Goal: Information Seeking & Learning: Learn about a topic

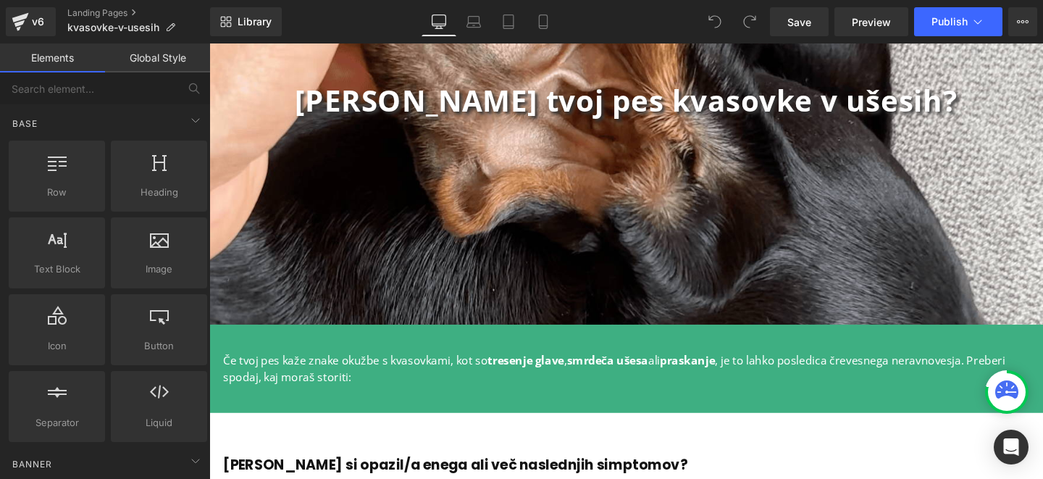
scroll to position [248, 0]
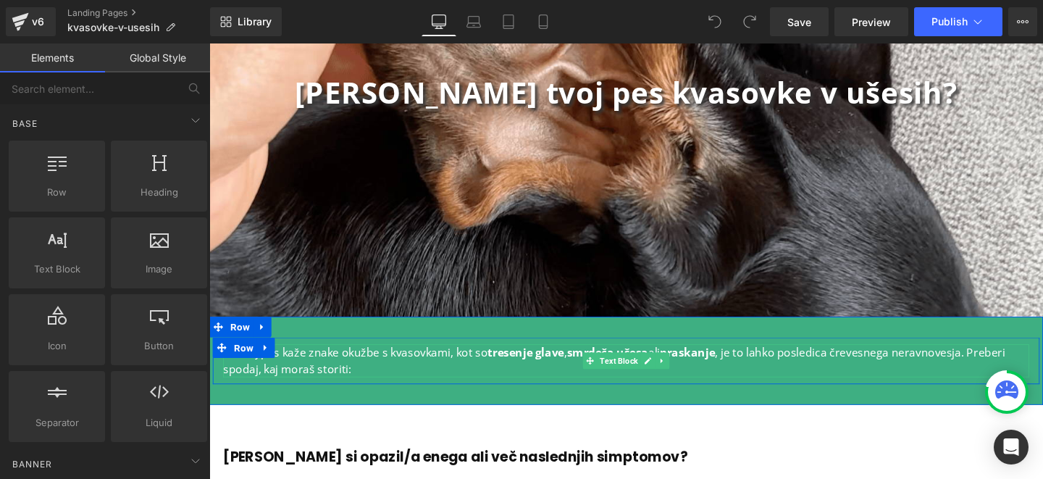
click at [398, 382] on p "Če tvoj pes kaže znake okužbe s kvasovkami, kot so tresenje glave , smrdeča uše…" at bounding box center [648, 376] width 848 height 35
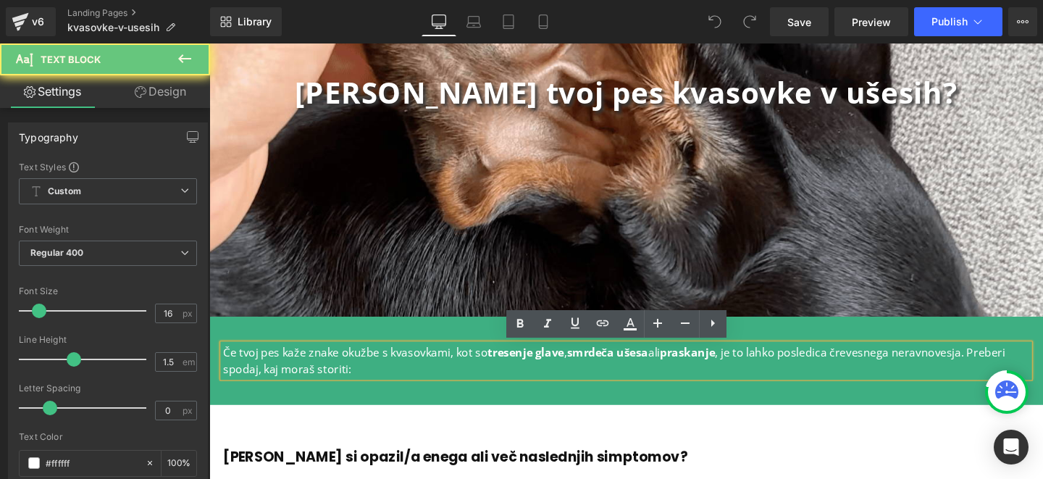
click at [398, 382] on p "Če tvoj pes kaže znake okužbe s kvasovkami, kot so tresenje glave , smrdeča uše…" at bounding box center [648, 376] width 848 height 35
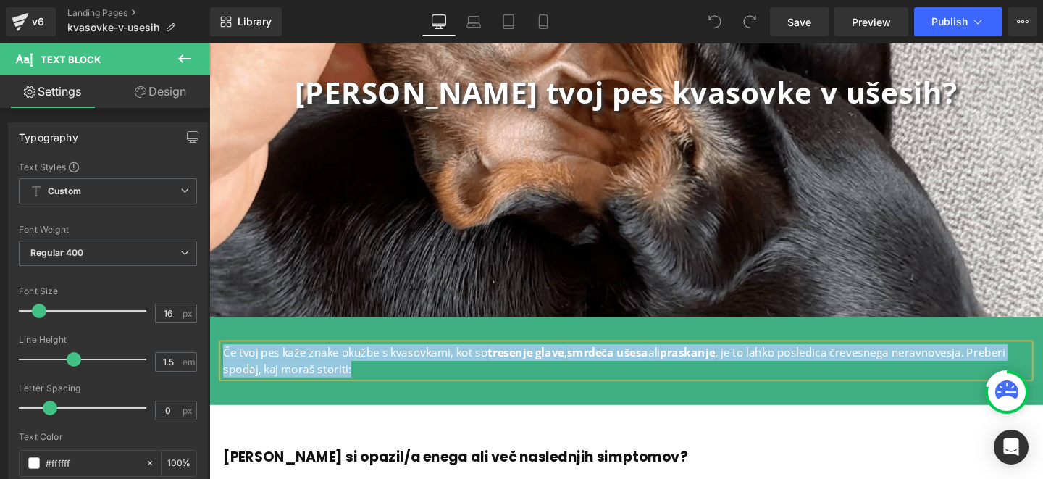
copy p "Če tvoj pes kaže znake okužbe s kvasovkami, kot so tresenje glave , smrdeča uše…"
click at [398, 382] on p "Če tvoj pes kaže znake okužbe s kvasovkami, kot so tresenje glave , smrdeča uše…" at bounding box center [648, 376] width 848 height 35
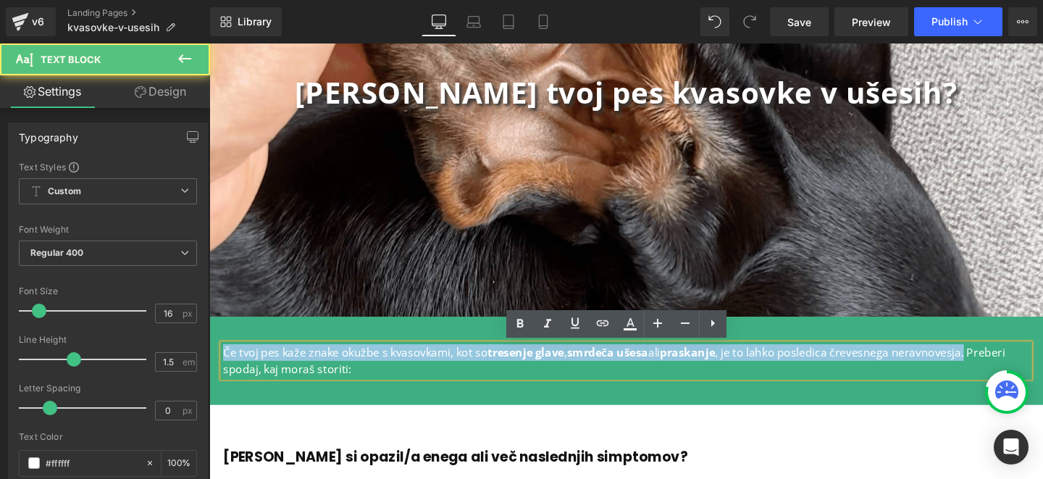
drag, startPoint x: 1006, startPoint y: 367, endPoint x: 201, endPoint y: 354, distance: 805.1
click at [209, 254] on html "K vsebini Tvoja nakupovalna košarica je prazna Nadaljuj z nakupovanjem Tvoja ko…" at bounding box center [647, 25] width 877 height 458
copy p "Če tvoj pes kaže znake okužbe s kvasovkami, kot so tresenje [PERSON_NAME] , smr…"
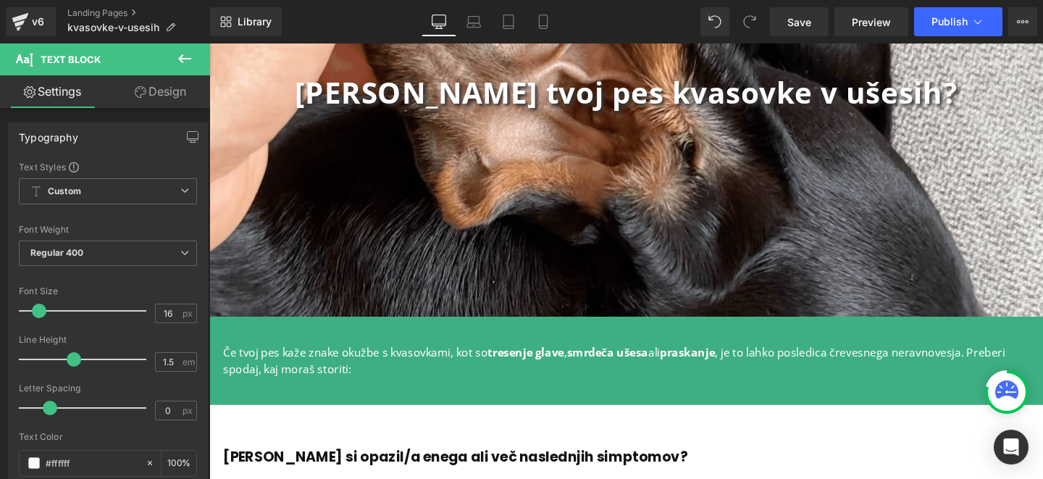
click at [433, 380] on p "Če tvoj pes kaže znake okužbe s kvasovkami, kot so tresenje glave , smrdeča uše…" at bounding box center [648, 376] width 848 height 35
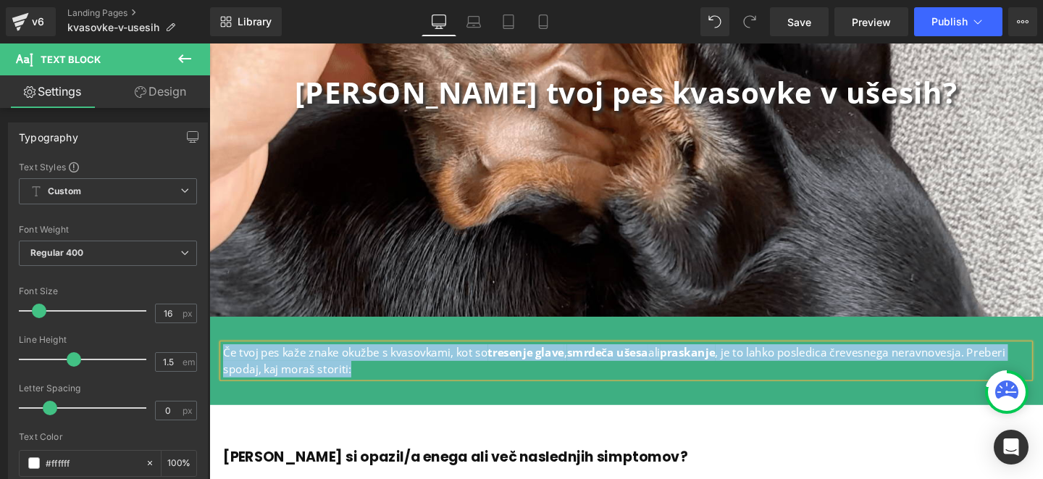
copy p "Če tvoj pes kaže znake okužbe s kvasovkami, kot so tresenje glave , smrdeča uše…"
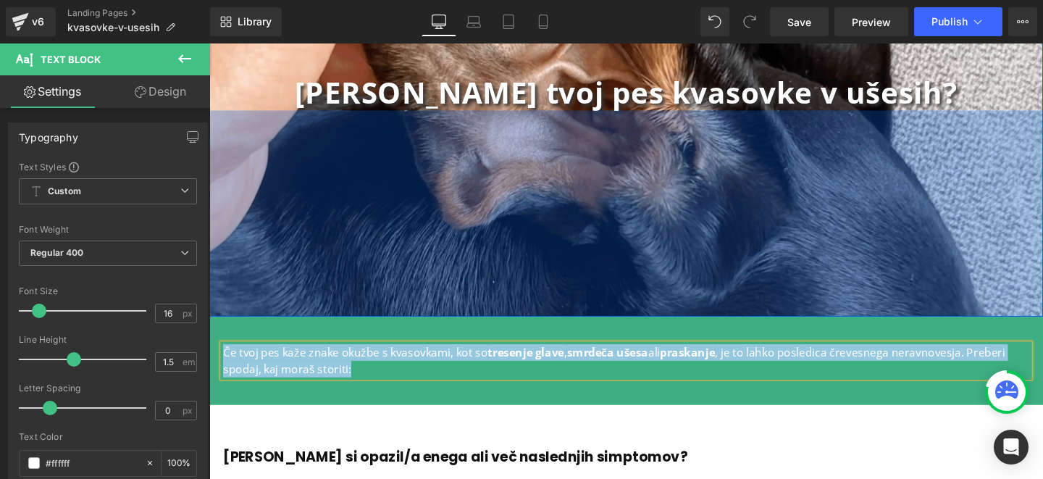
scroll to position [270, 0]
